Goal: Complete application form

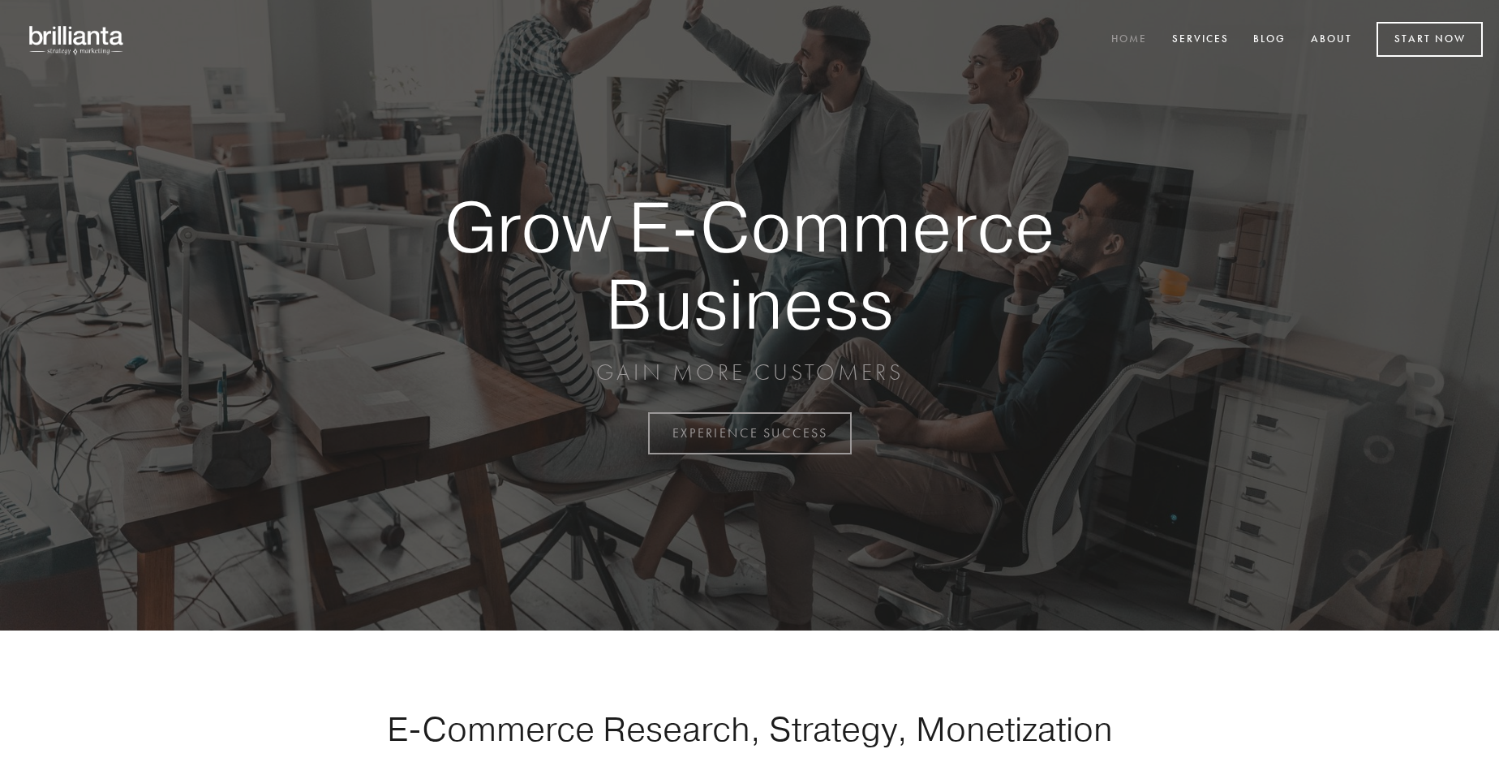
scroll to position [4251, 0]
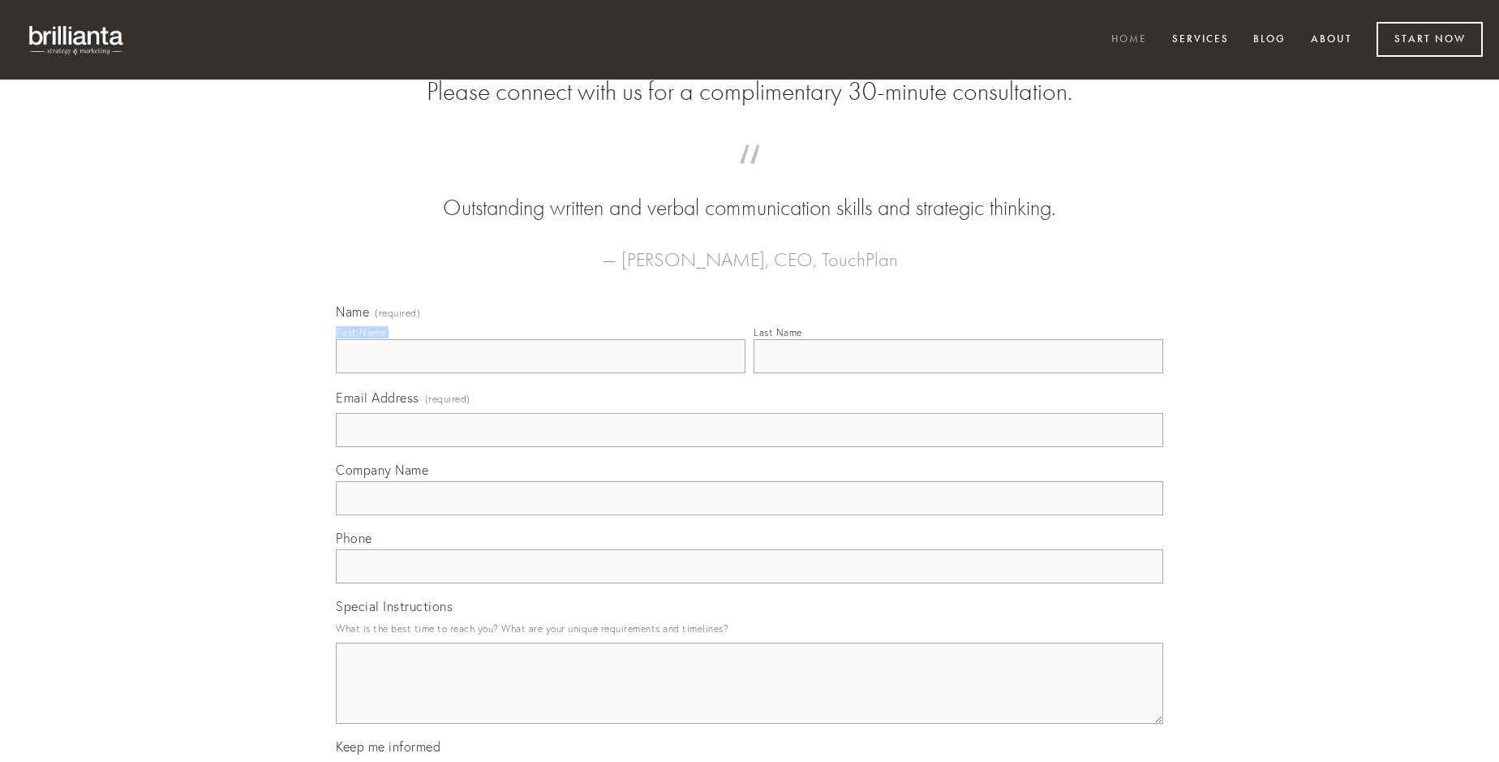
type input "[PERSON_NAME]"
click at [958, 373] on input "Last Name" at bounding box center [958, 356] width 410 height 34
type input "[PERSON_NAME]"
click at [749, 447] on input "Email Address (required)" at bounding box center [749, 430] width 827 height 34
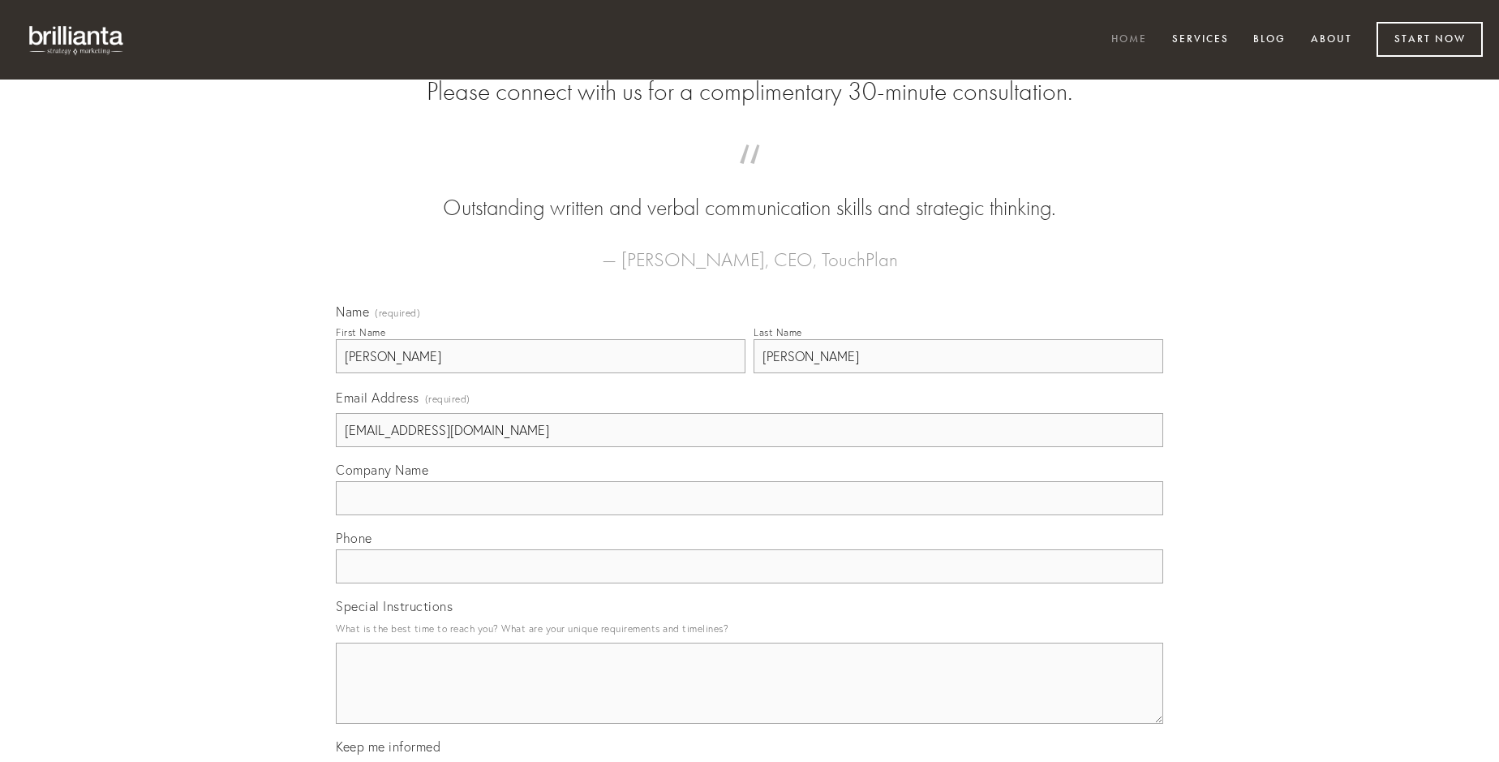
type input "[EMAIL_ADDRESS][DOMAIN_NAME]"
click at [749, 515] on input "Company Name" at bounding box center [749, 498] width 827 height 34
type input "[PERSON_NAME]"
click at [749, 583] on input "text" at bounding box center [749, 566] width 827 height 34
click at [749, 697] on textarea "Special Instructions" at bounding box center [749, 682] width 827 height 81
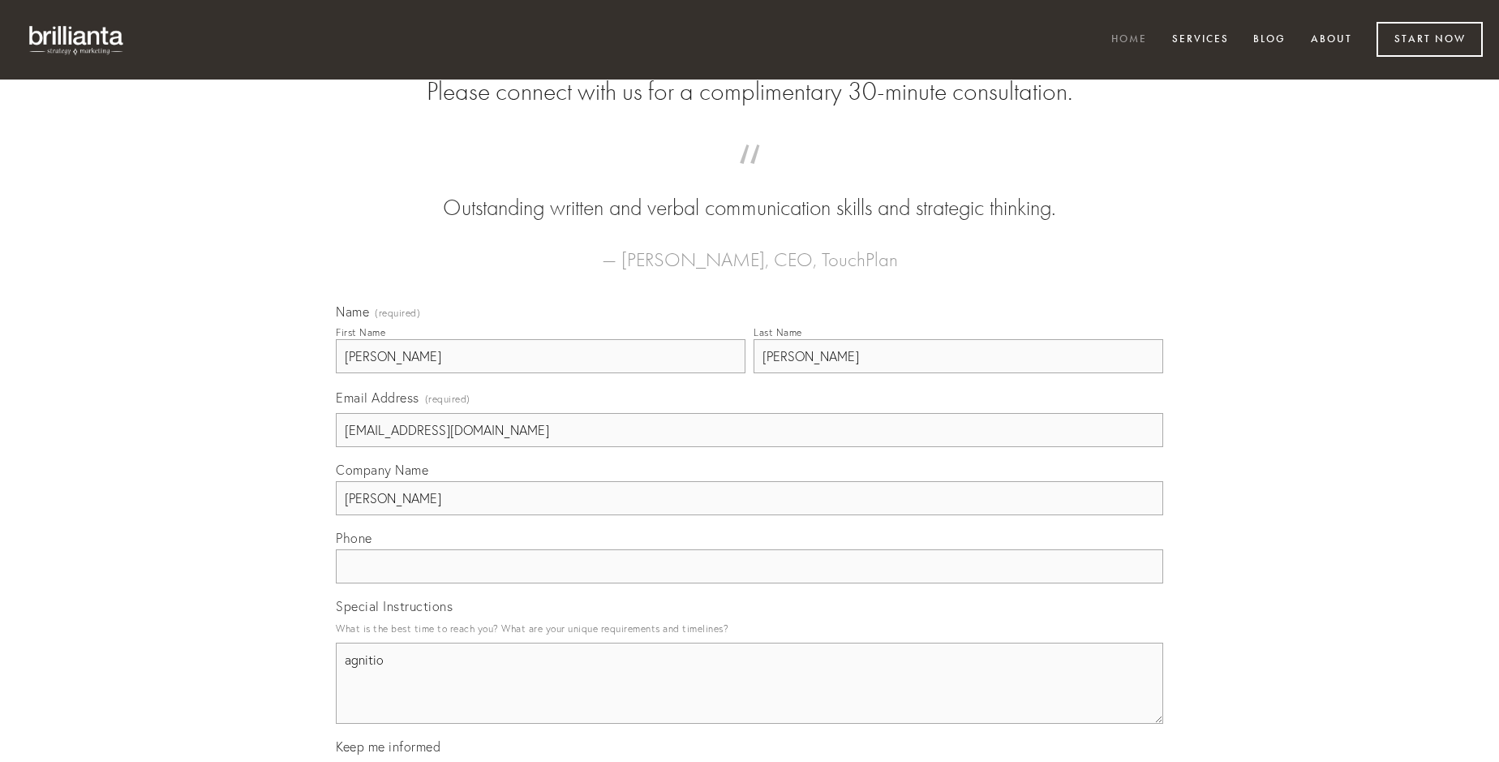
type textarea "agnitio"
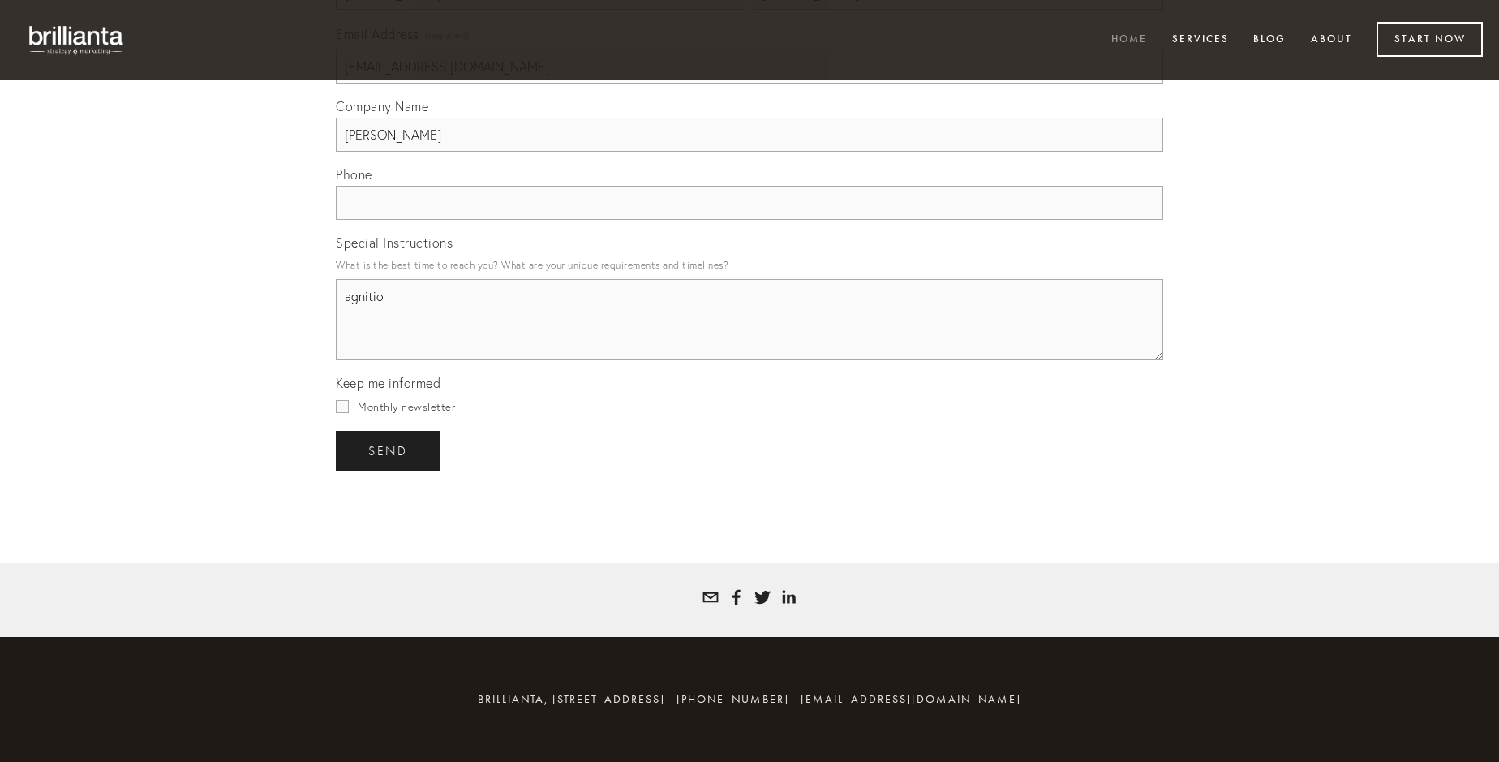
click at [389, 450] on span "send" at bounding box center [388, 451] width 40 height 15
